Goal: Information Seeking & Learning: Understand process/instructions

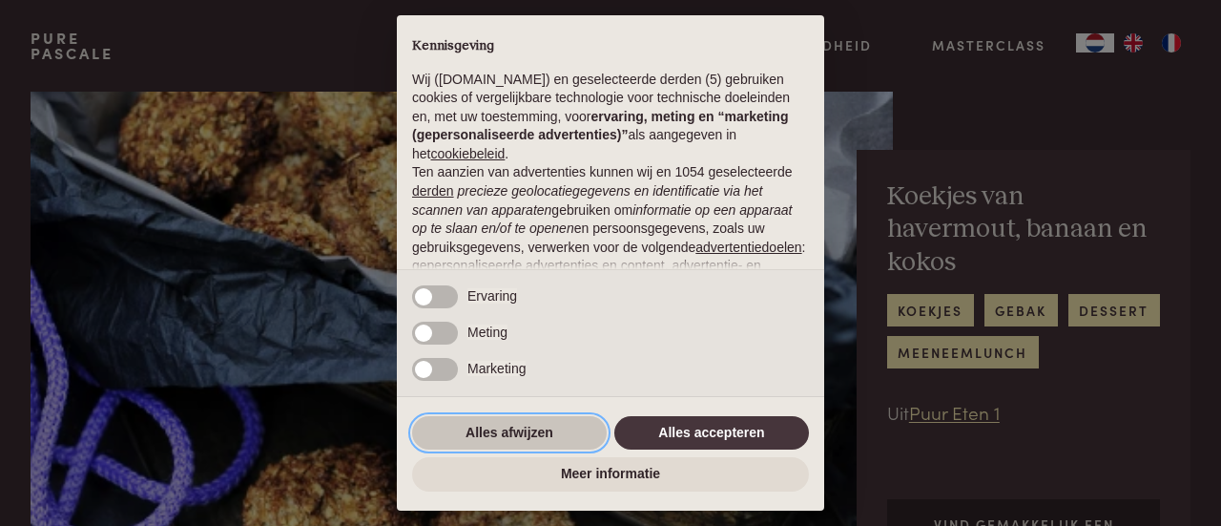
click at [532, 432] on button "Alles afwijzen" at bounding box center [509, 433] width 195 height 34
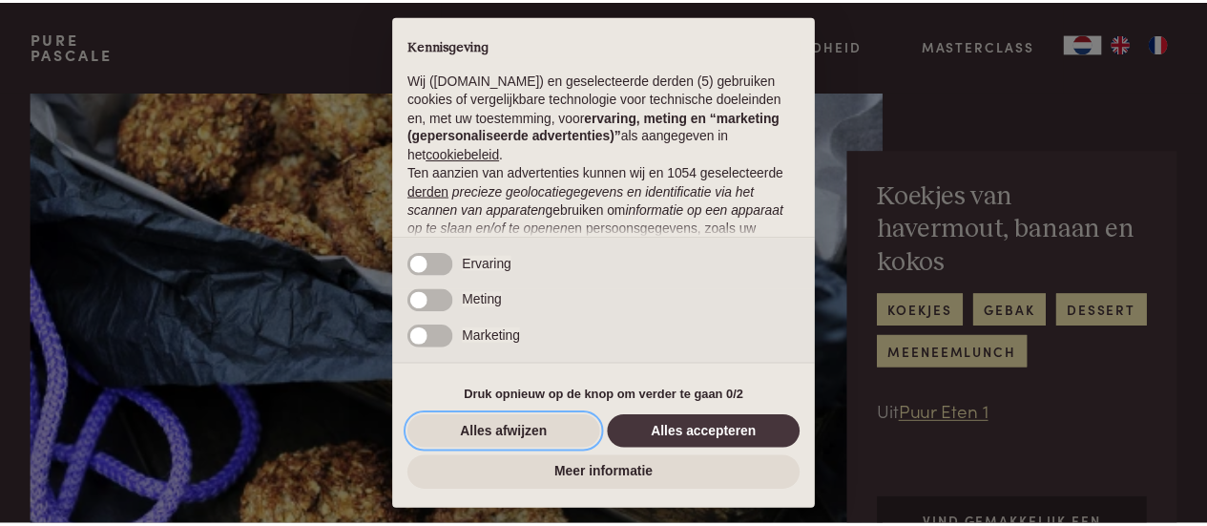
scroll to position [240, 0]
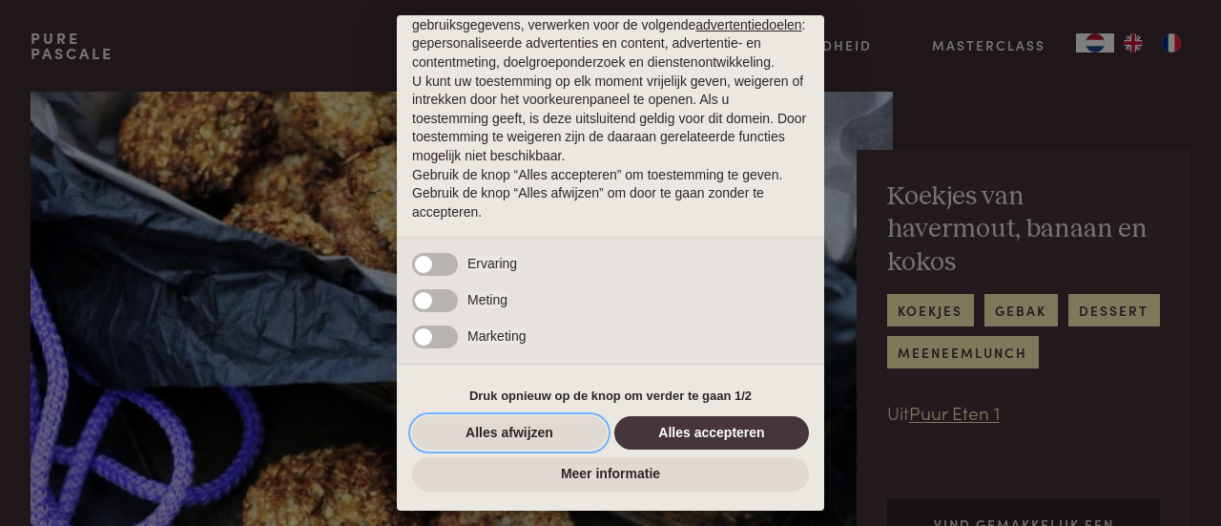
click at [532, 432] on button "Alles afwijzen" at bounding box center [509, 433] width 195 height 34
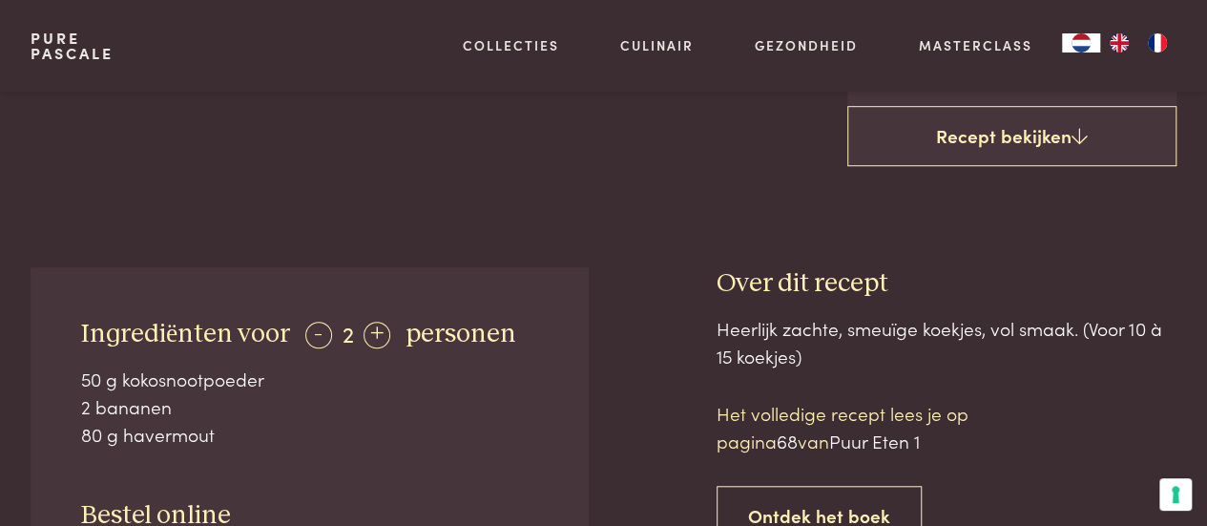
scroll to position [570, 0]
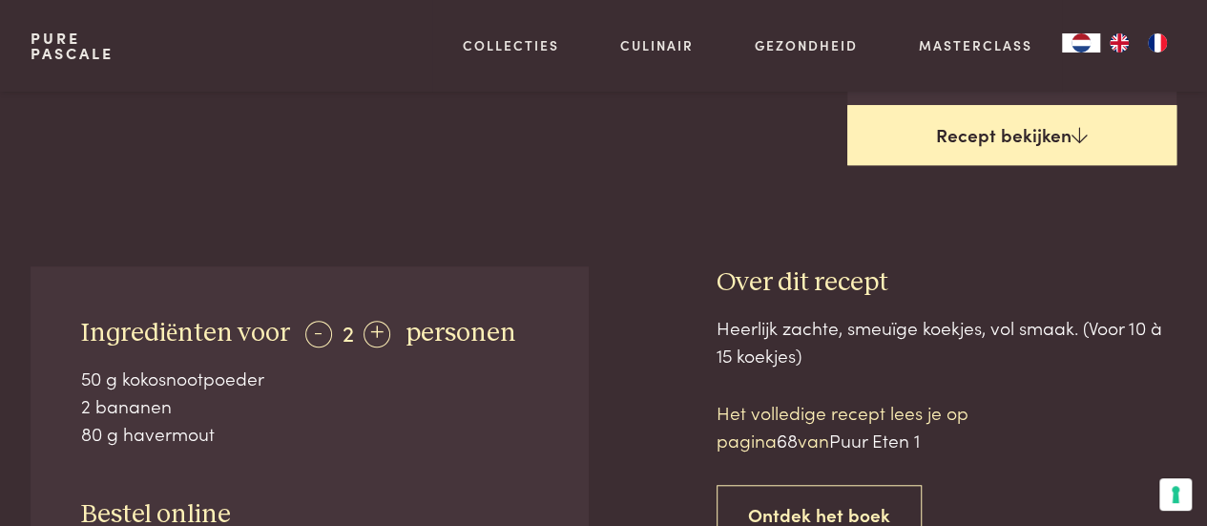
click at [985, 150] on link "Recept bekijken" at bounding box center [1012, 135] width 330 height 61
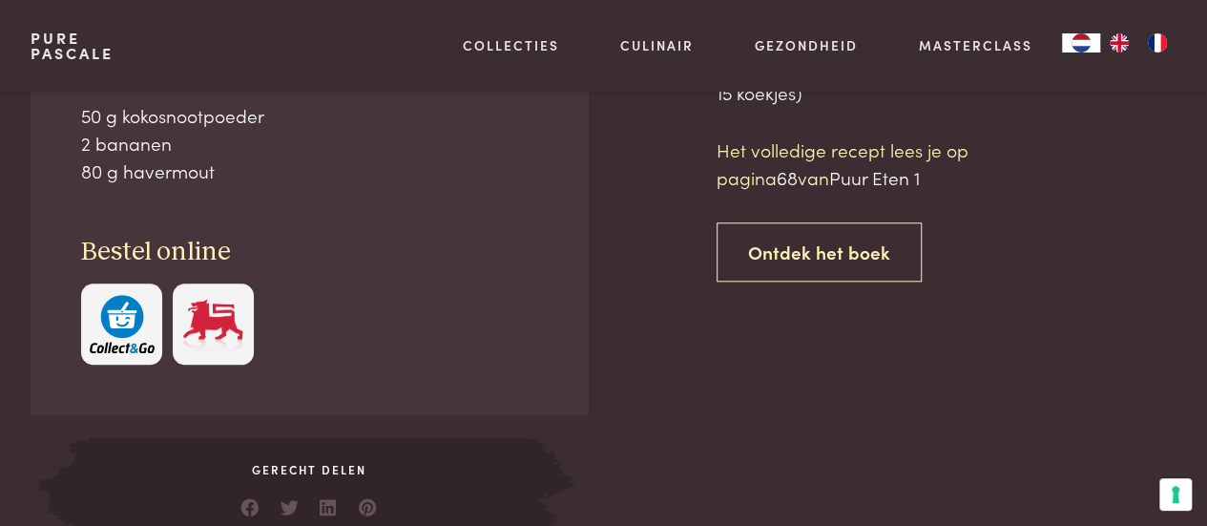
scroll to position [833, 0]
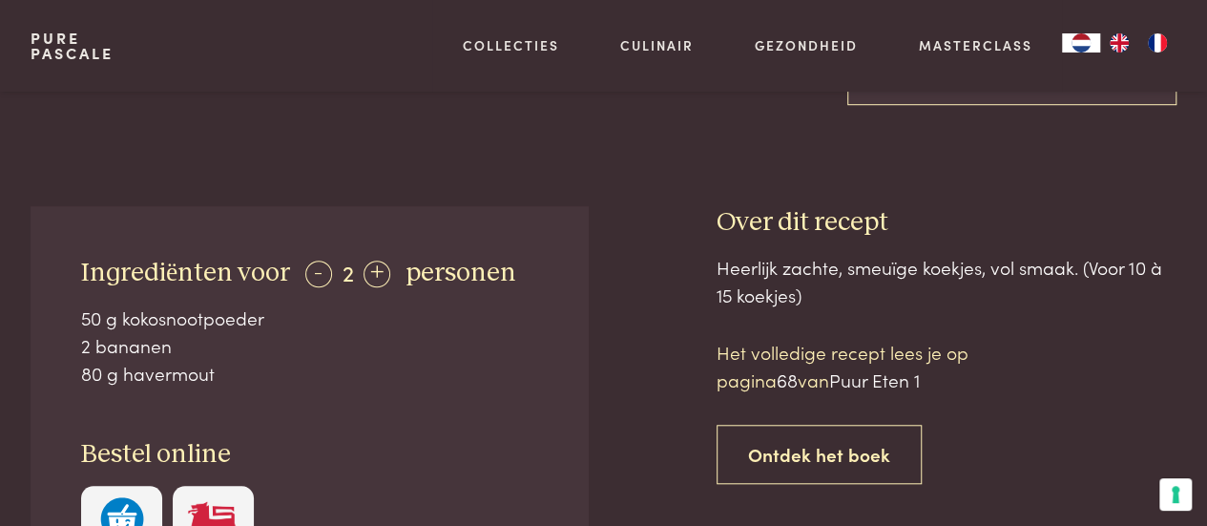
scroll to position [628, 0]
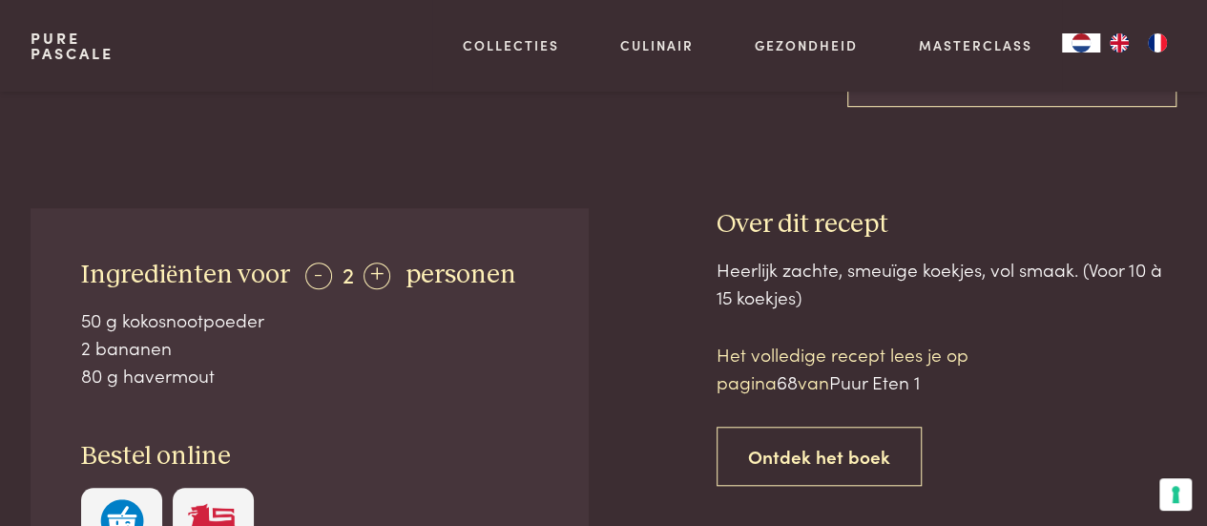
scroll to position [833, 0]
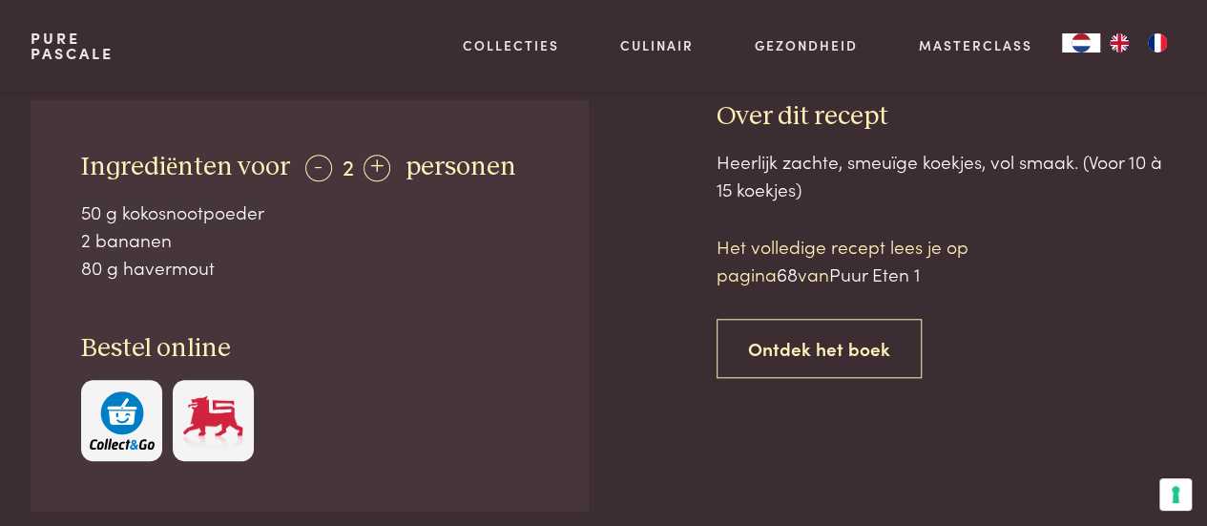
scroll to position [735, 0]
